Goal: Transaction & Acquisition: Obtain resource

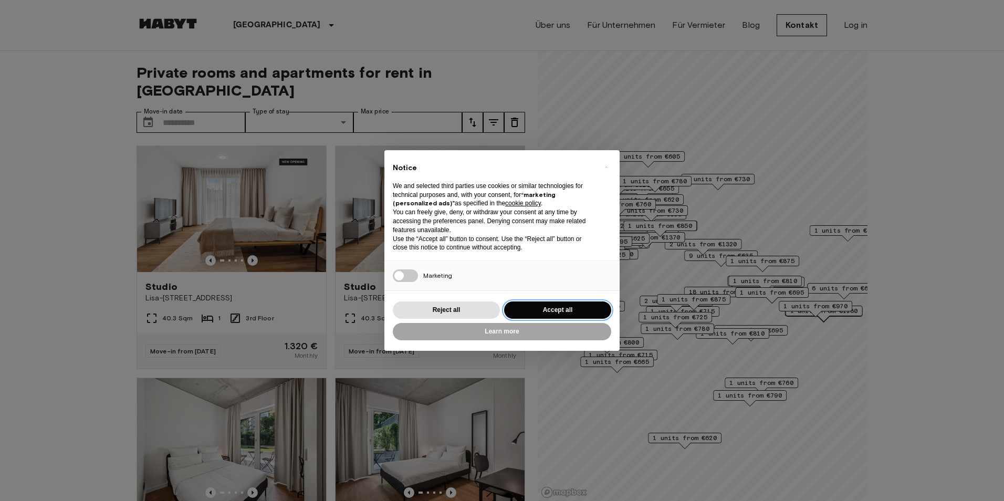
click at [555, 309] on button "Accept all" at bounding box center [557, 309] width 107 height 17
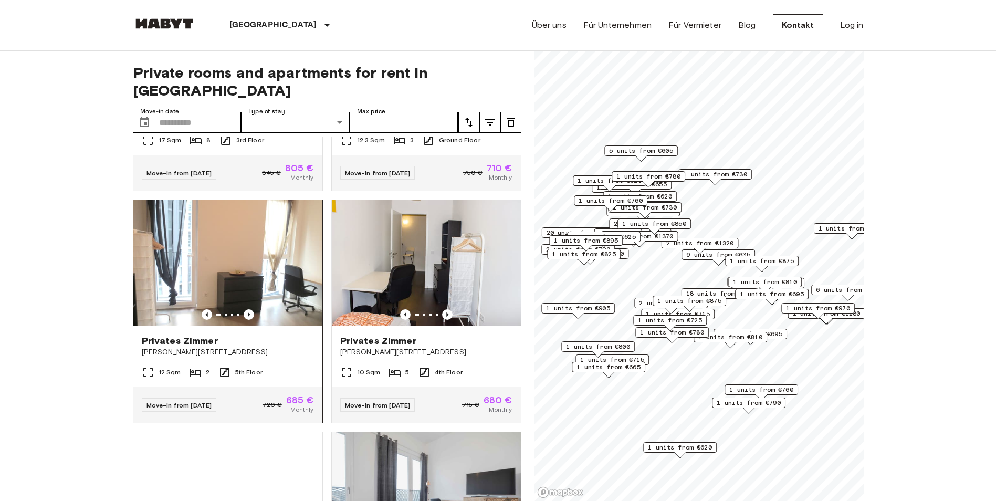
scroll to position [893, 0]
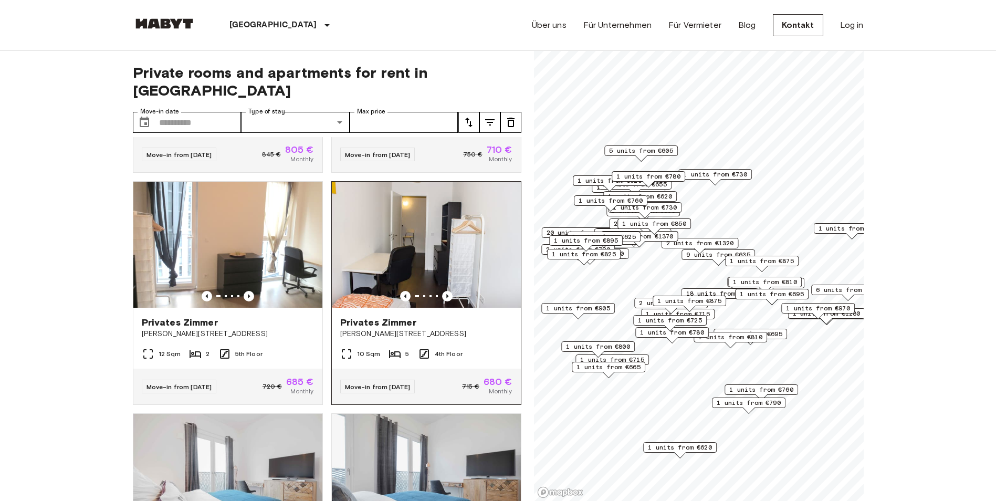
click at [453, 248] on img at bounding box center [426, 245] width 189 height 126
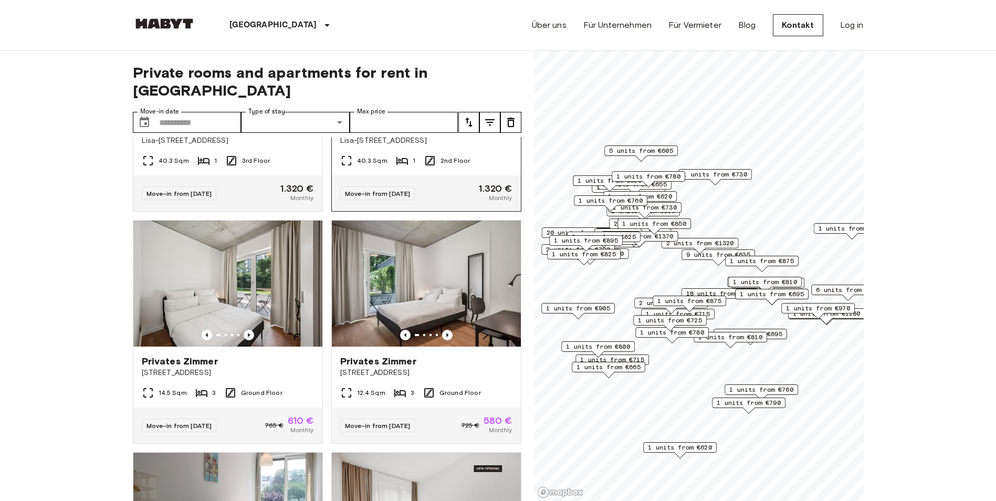
scroll to position [210, 0]
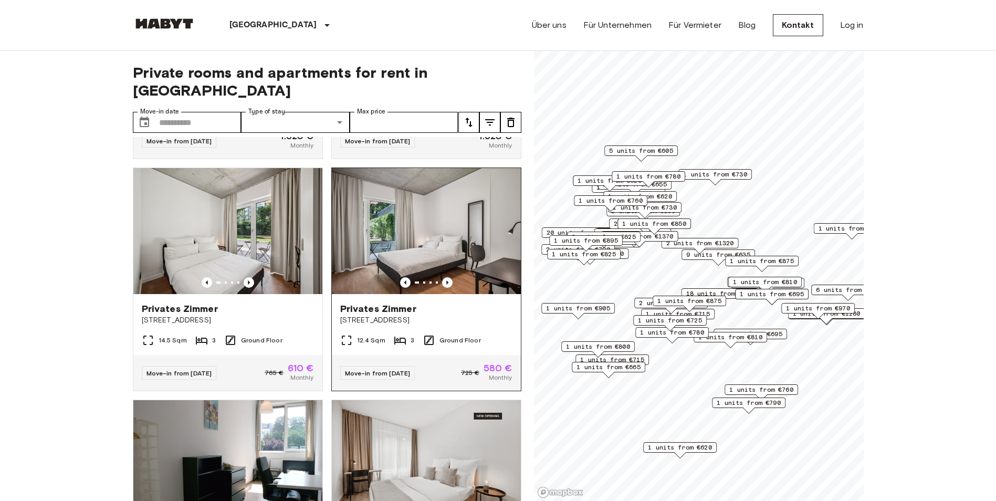
click at [437, 315] on span "[STREET_ADDRESS]" at bounding box center [426, 320] width 172 height 11
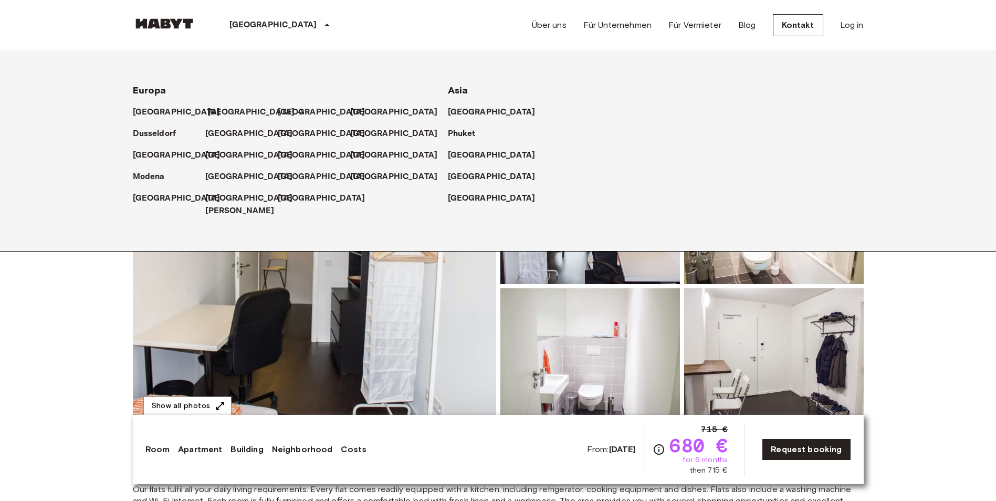
click at [214, 109] on p "[GEOGRAPHIC_DATA]" at bounding box center [251, 112] width 88 height 13
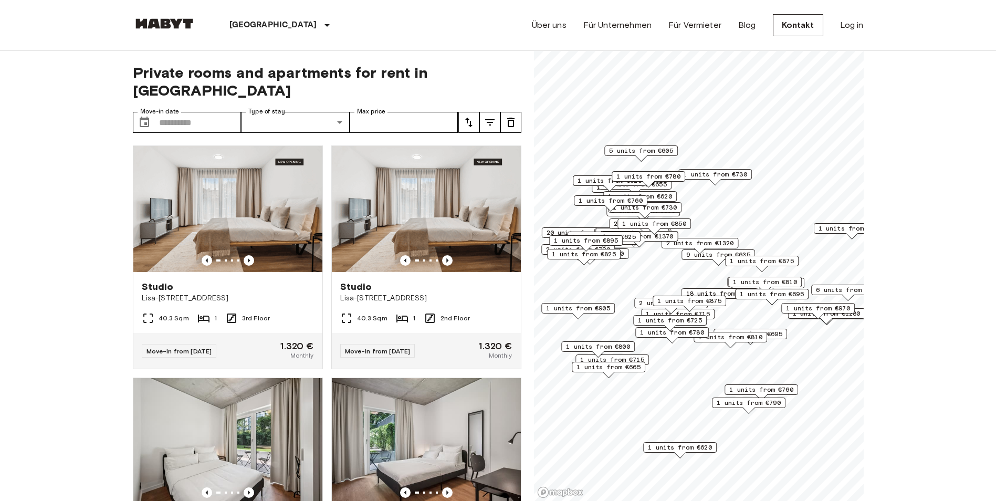
click at [833, 289] on span "6 units from €645" at bounding box center [848, 289] width 64 height 9
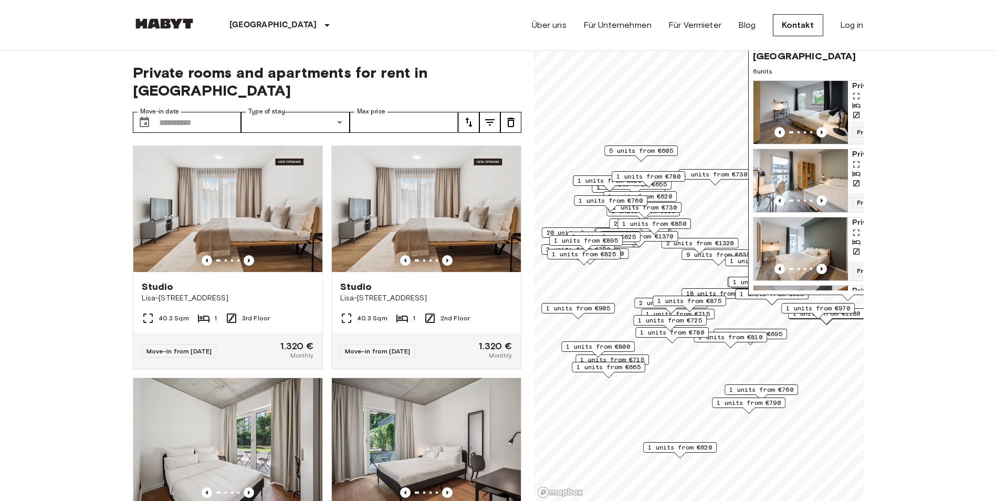
click at [812, 102] on img "Map marker" at bounding box center [801, 112] width 95 height 63
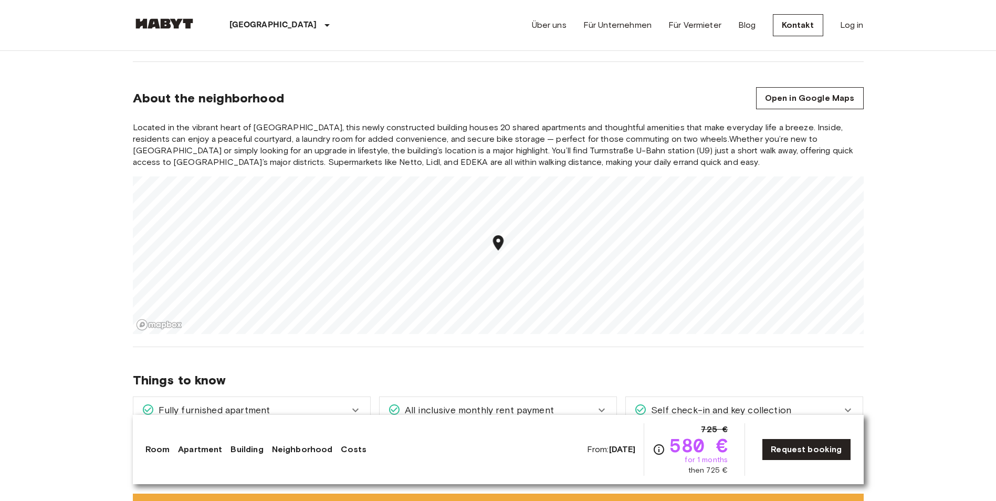
scroll to position [1208, 0]
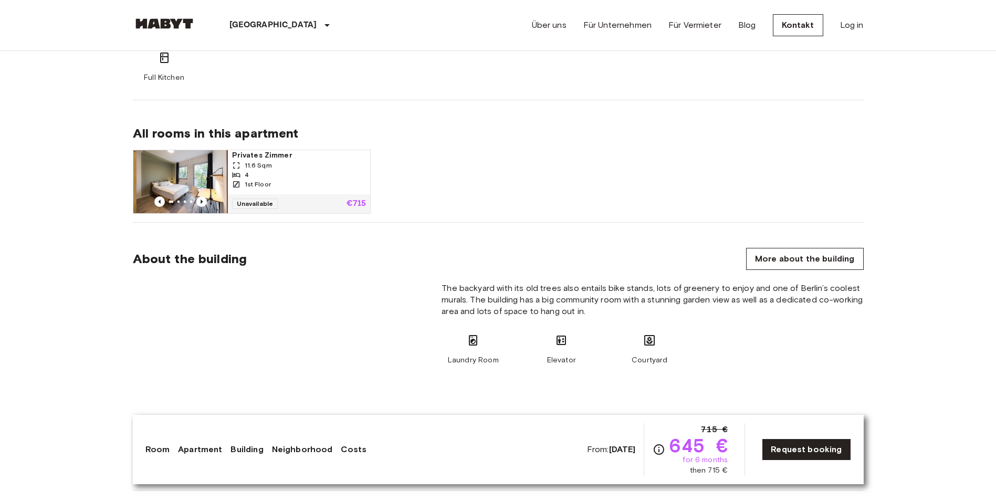
scroll to position [683, 0]
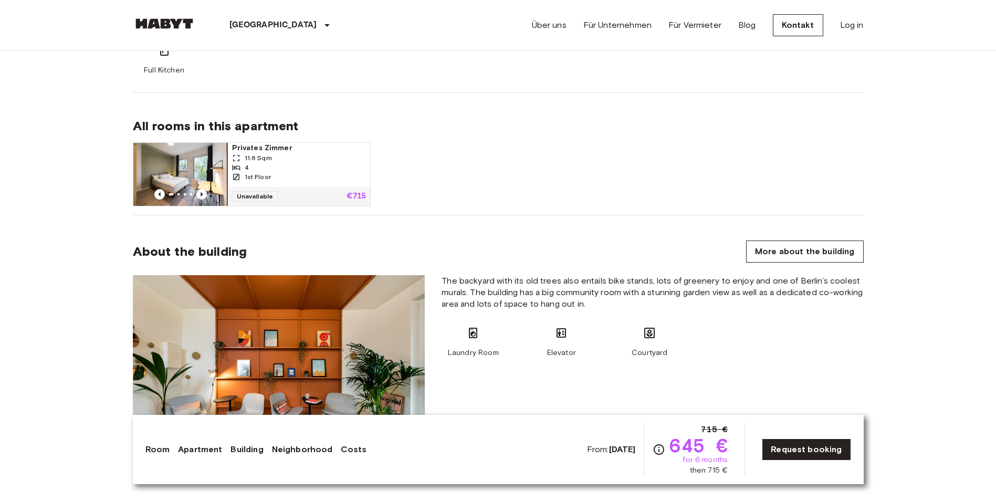
click at [310, 169] on div "4" at bounding box center [299, 167] width 134 height 9
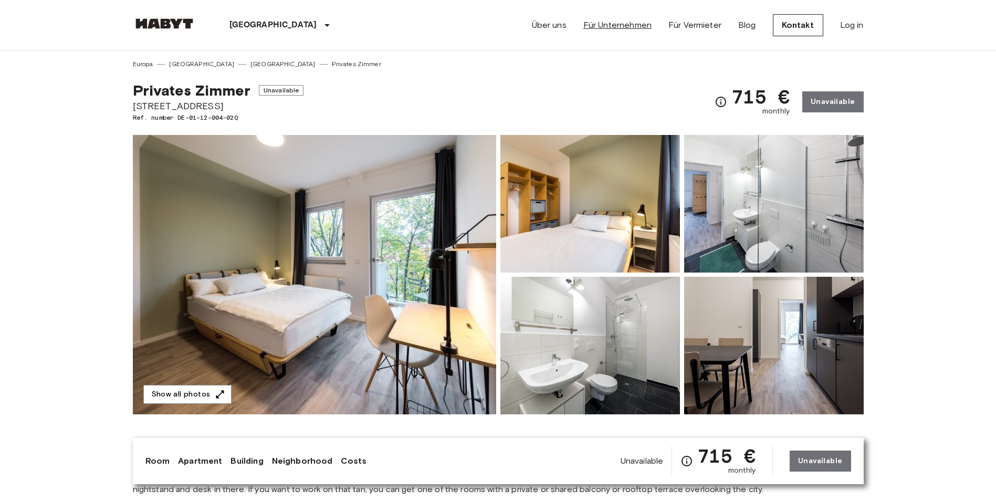
click at [620, 23] on link "Für Unternehmen" at bounding box center [617, 25] width 68 height 13
